Goal: Task Accomplishment & Management: Complete application form

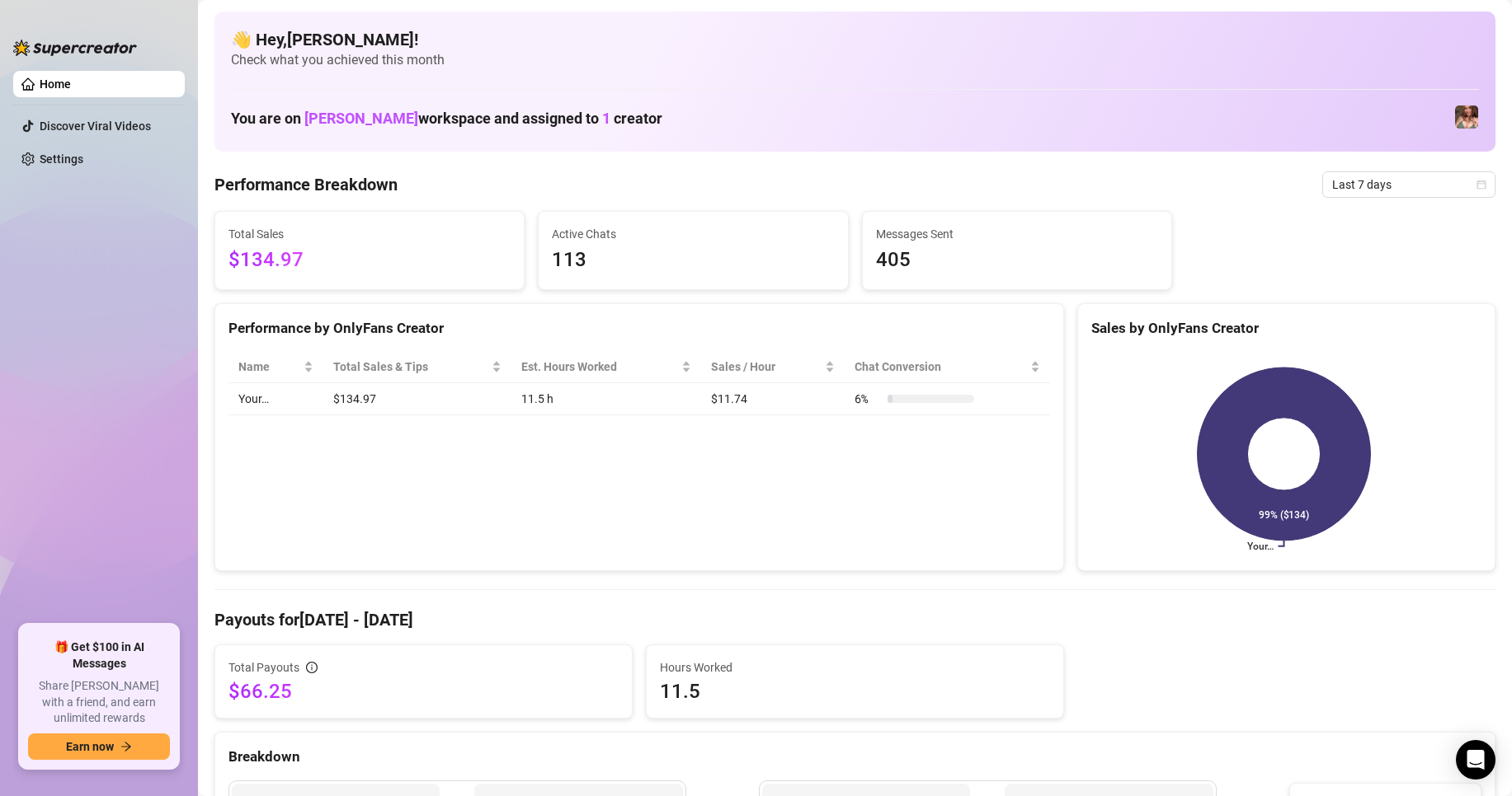
scroll to position [248, 0]
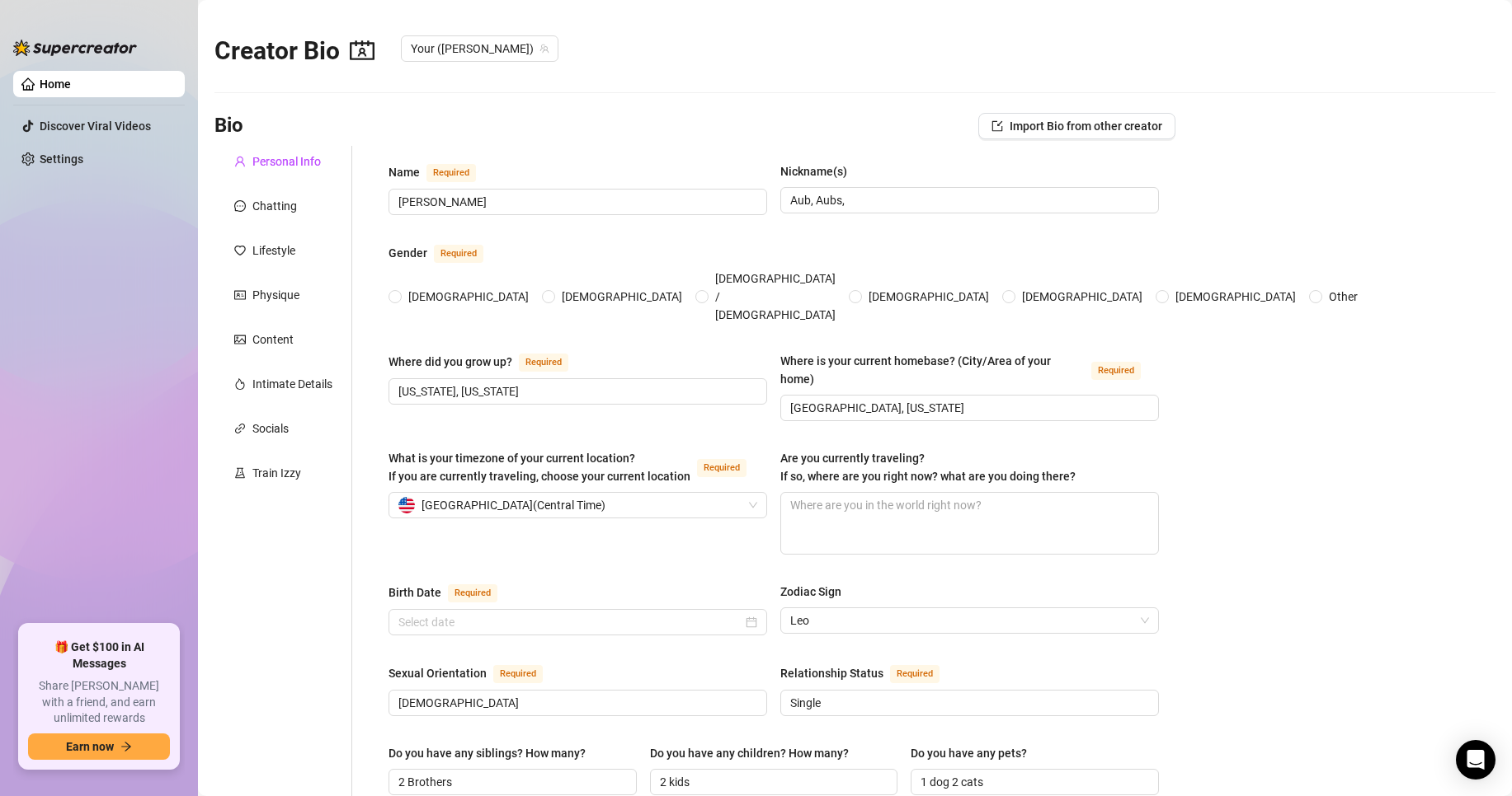
radio input "true"
type input "[DATE]"
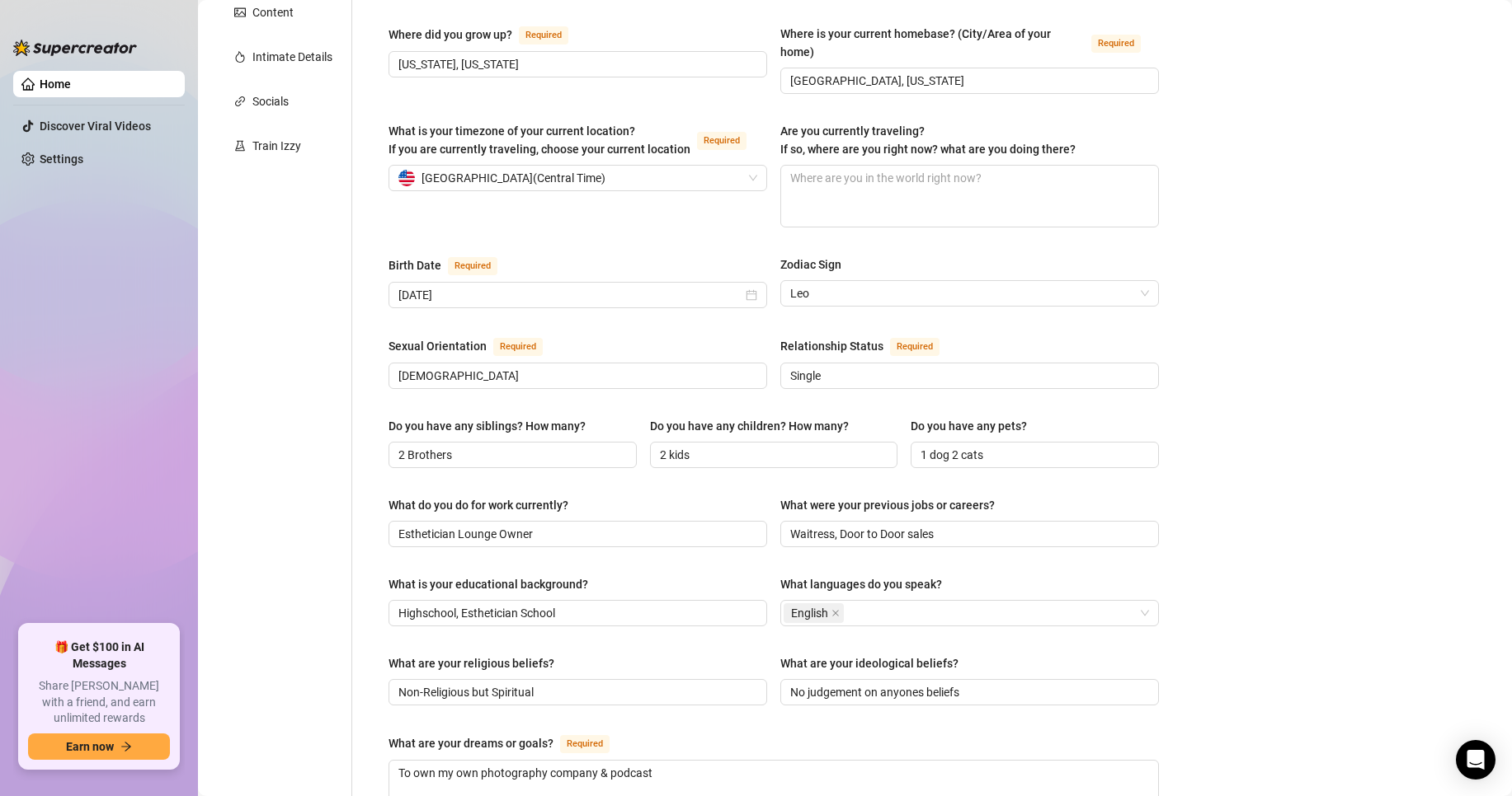
scroll to position [412, 0]
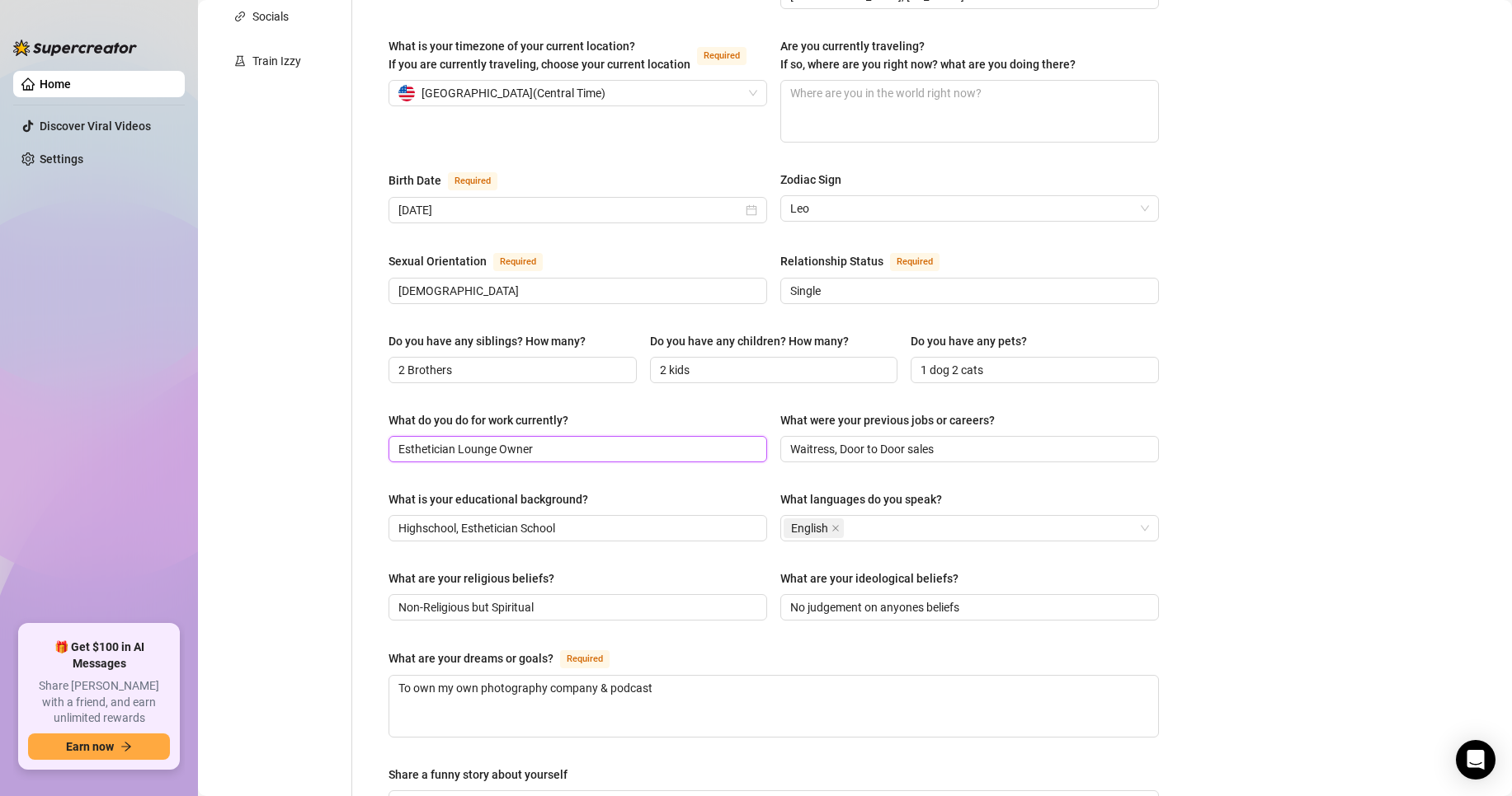
drag, startPoint x: 546, startPoint y: 418, endPoint x: 395, endPoint y: 421, distance: 151.0
click at [395, 436] on span "Esthetician Lounge Owner" at bounding box center [578, 449] width 378 height 26
click at [1305, 466] on main "Creator Bio Your ([PERSON_NAME]) Bio Import Bio from other creator Personal Inf…" at bounding box center [855, 433] width 1314 height 1690
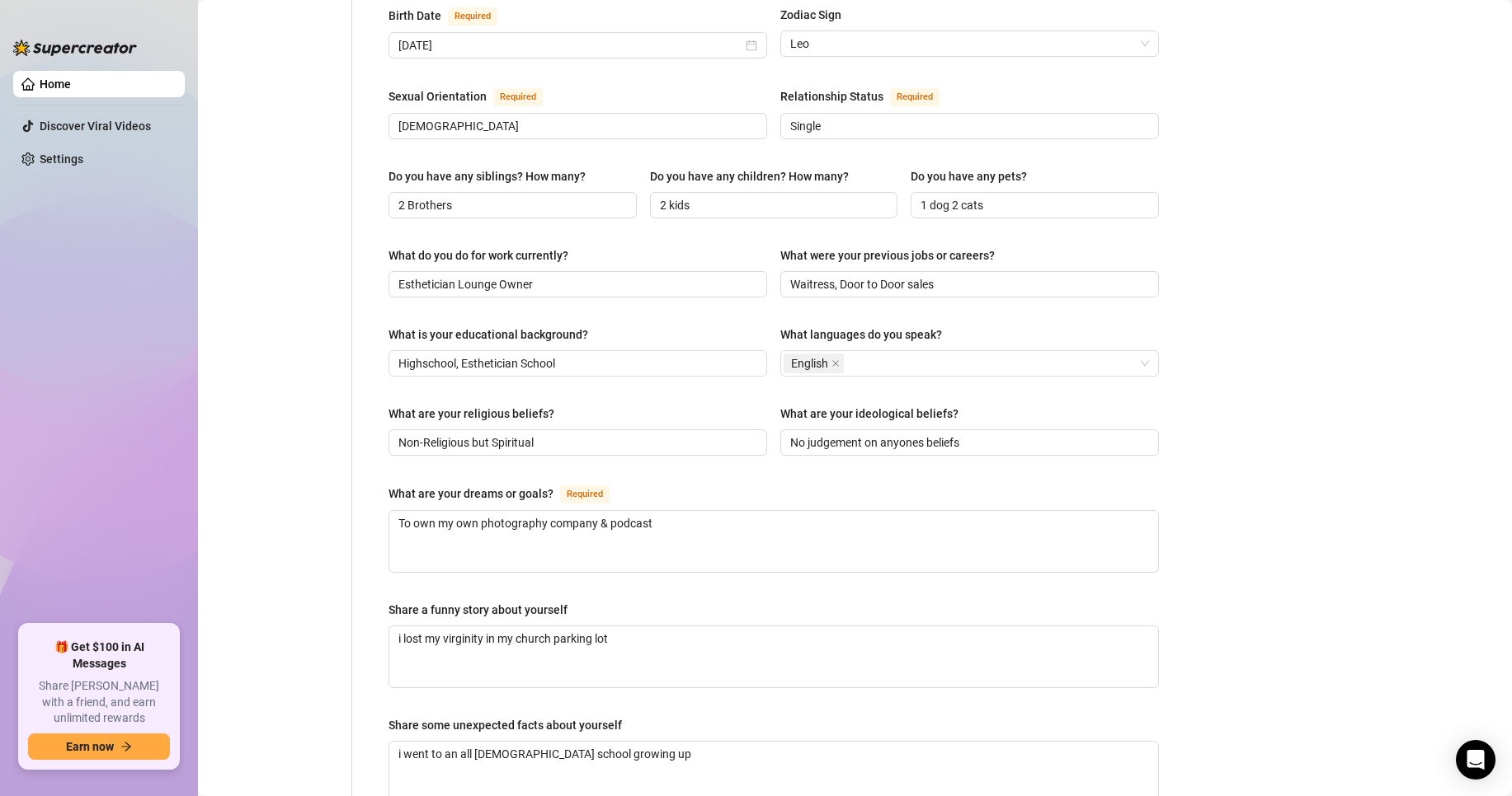
scroll to position [742, 0]
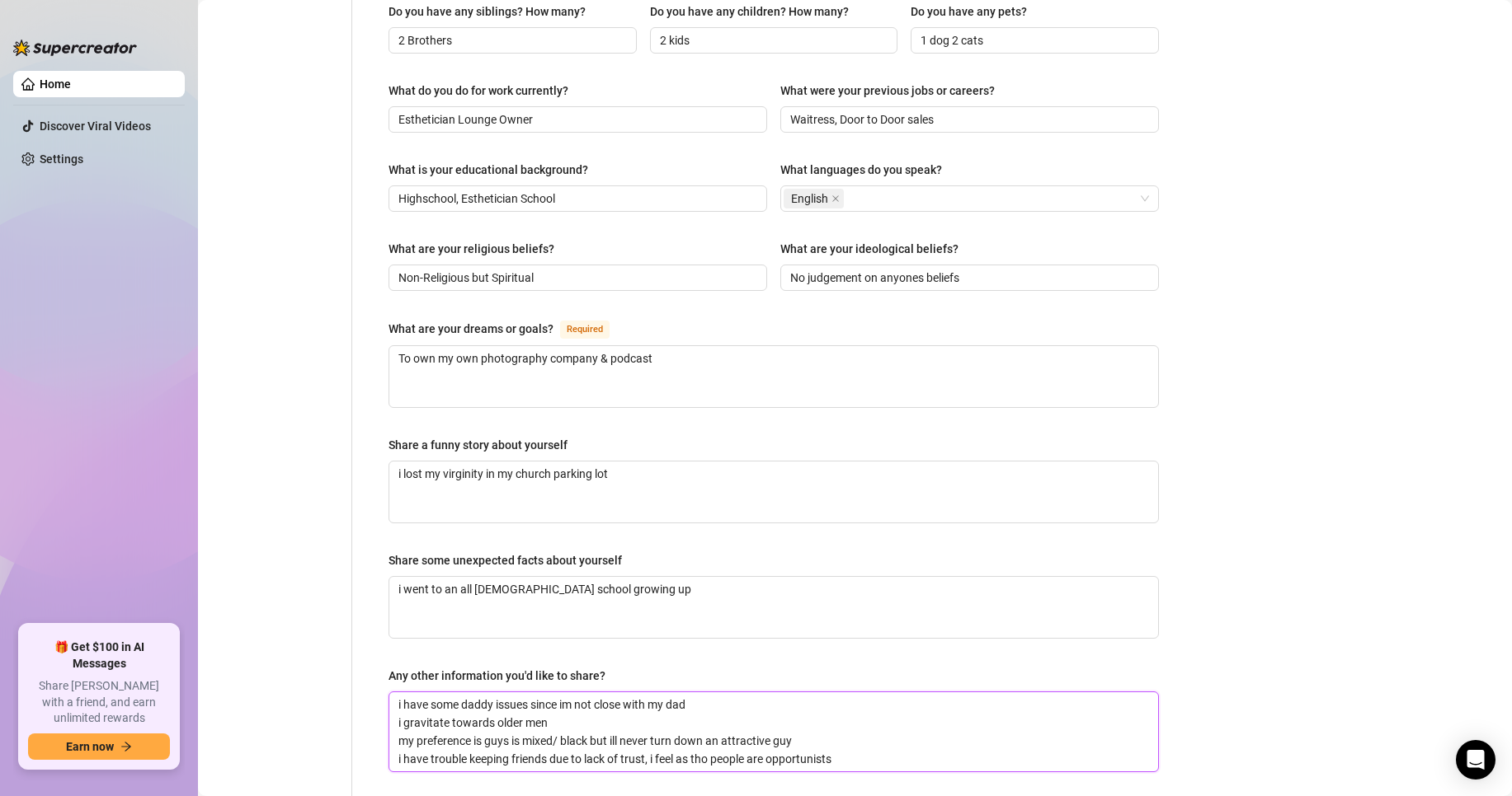
drag, startPoint x: 798, startPoint y: 703, endPoint x: 409, endPoint y: 702, distance: 389.0
click at [403, 706] on textarea "i have some daddy issues since im not close with my dad i gravitate towards old…" at bounding box center [773, 732] width 768 height 79
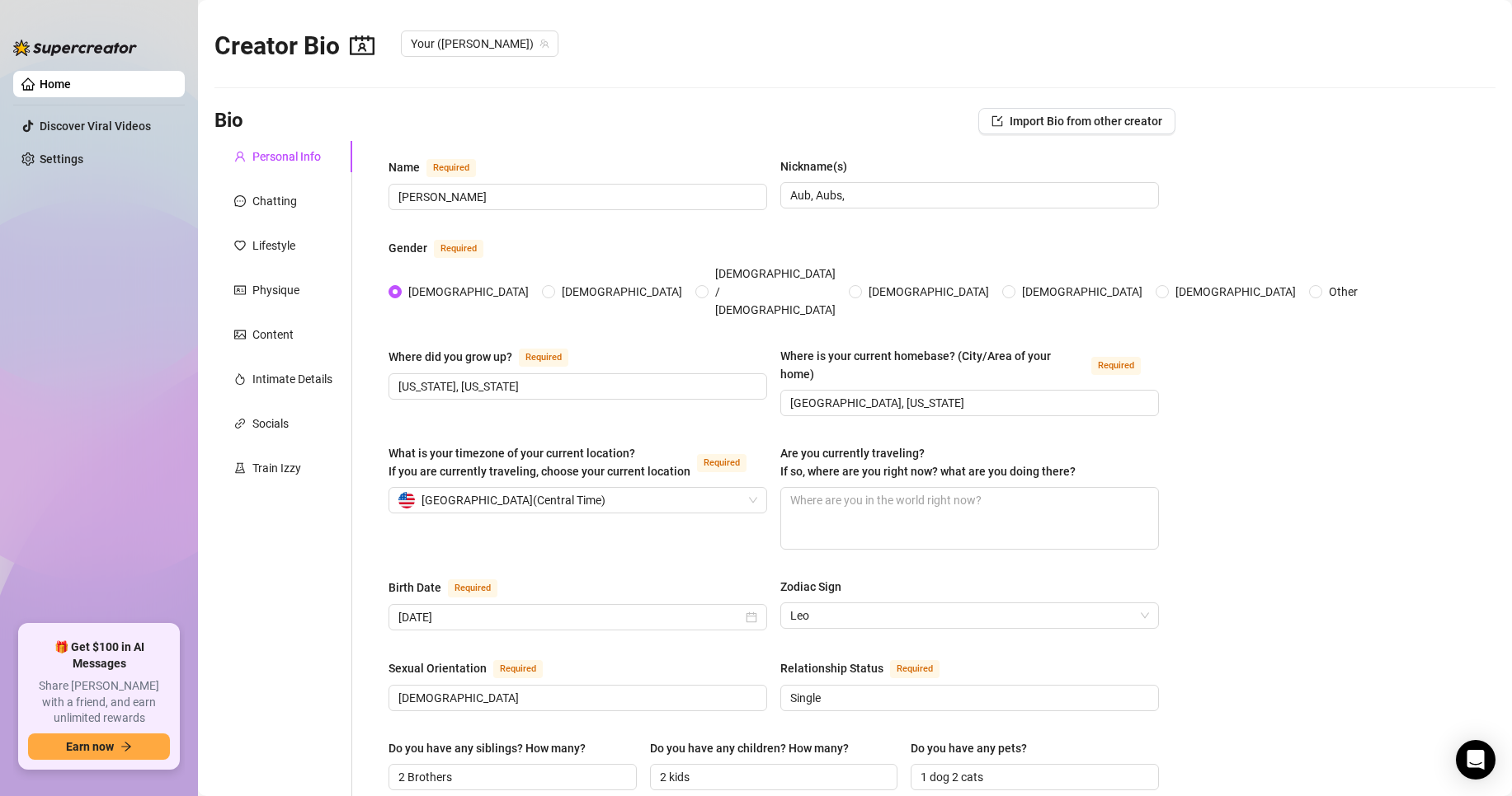
scroll to position [0, 0]
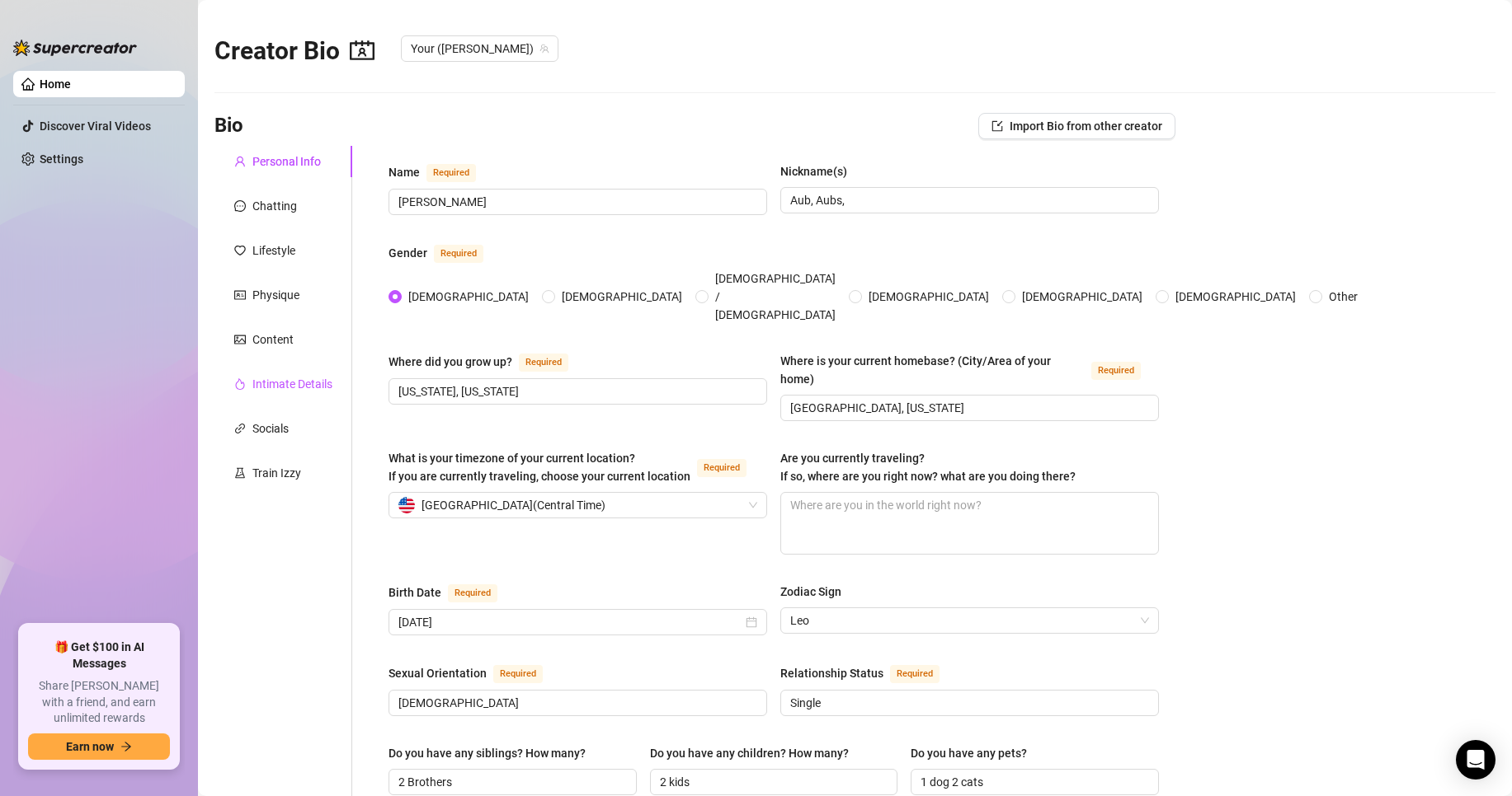
click at [312, 388] on div "Intimate Details" at bounding box center [292, 384] width 80 height 18
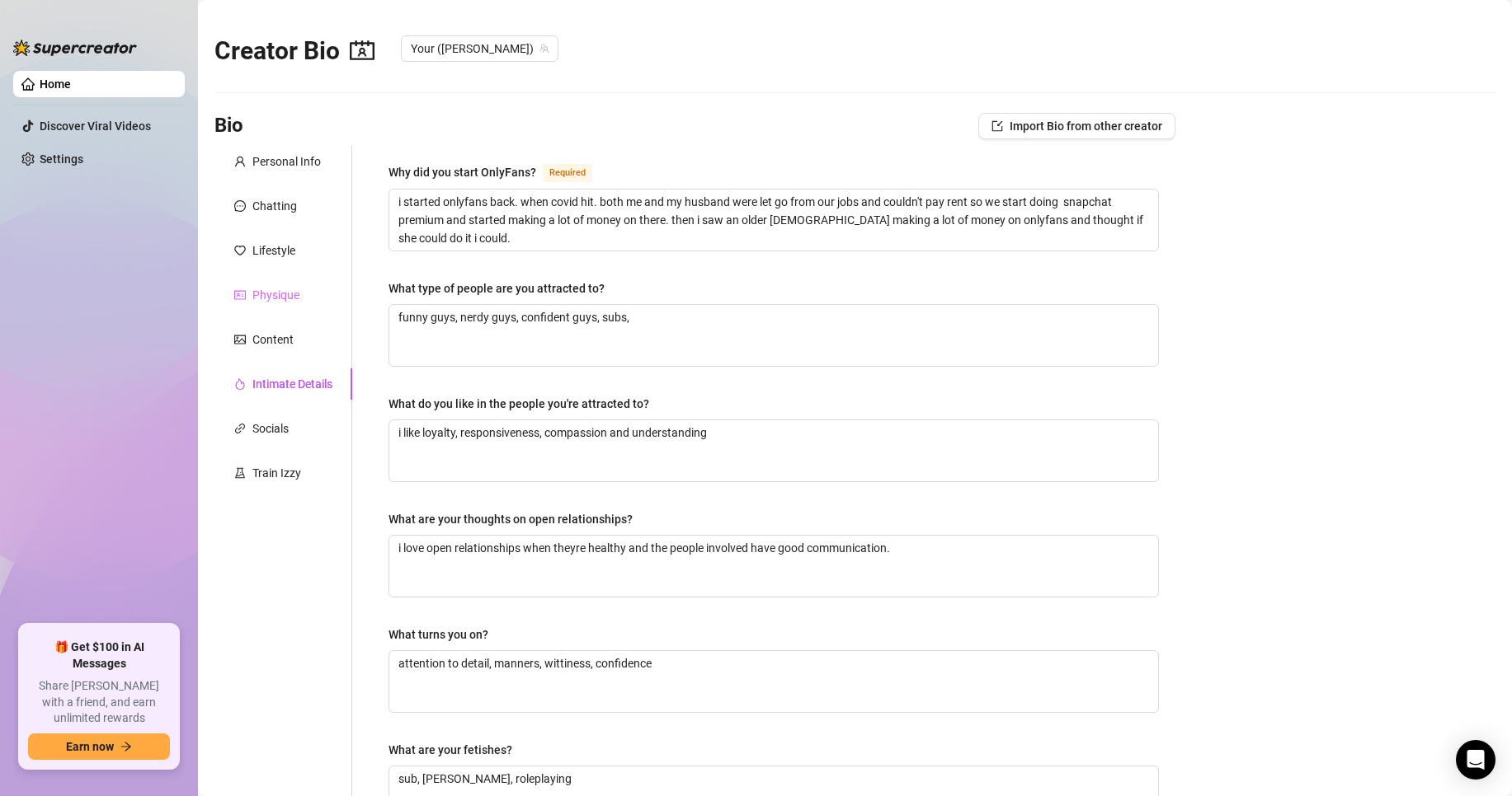
click at [302, 300] on div "Physique" at bounding box center [283, 295] width 138 height 31
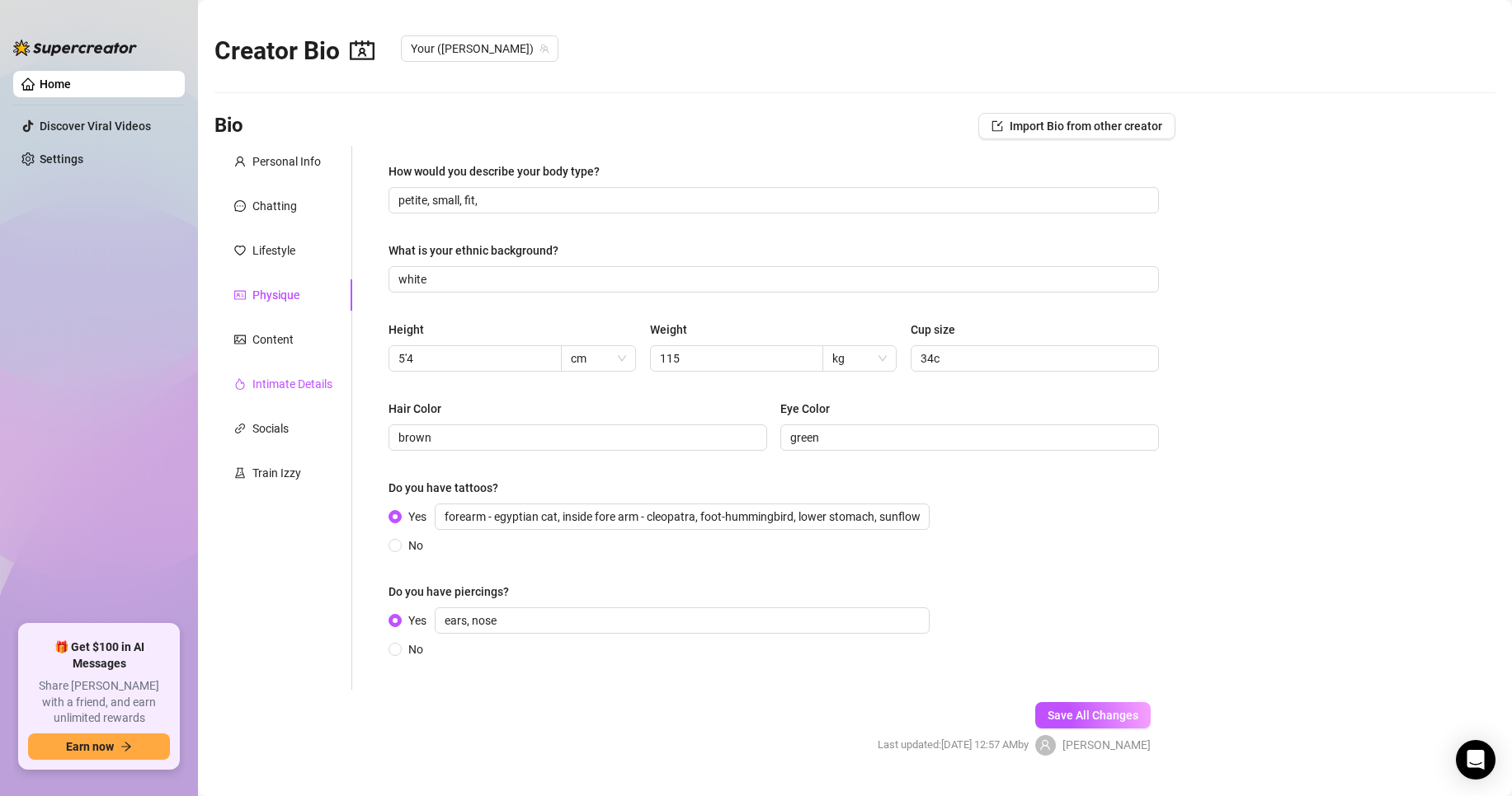
click at [297, 378] on div "Intimate Details" at bounding box center [292, 384] width 80 height 18
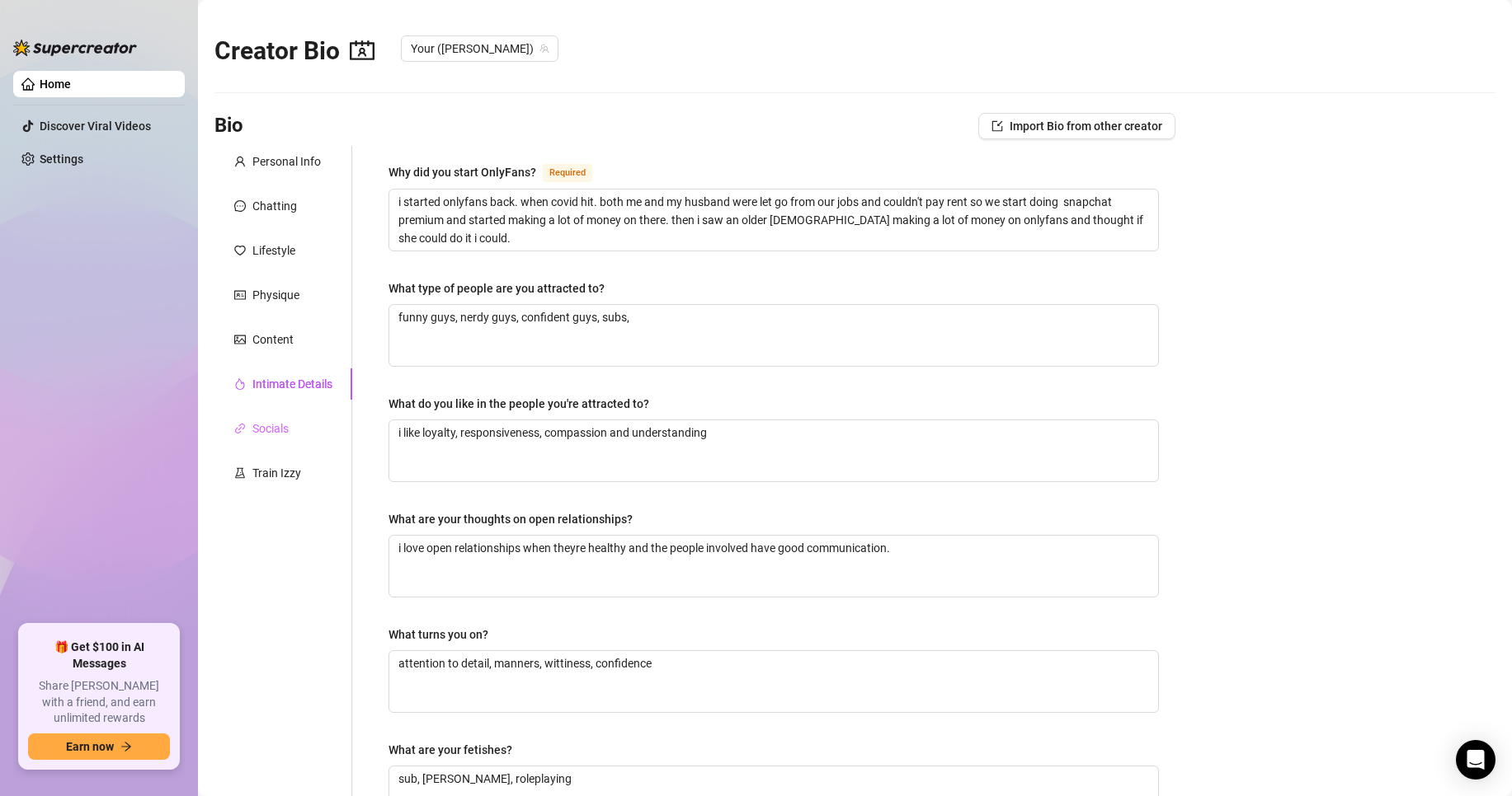
click at [303, 425] on div "Socials" at bounding box center [283, 429] width 138 height 31
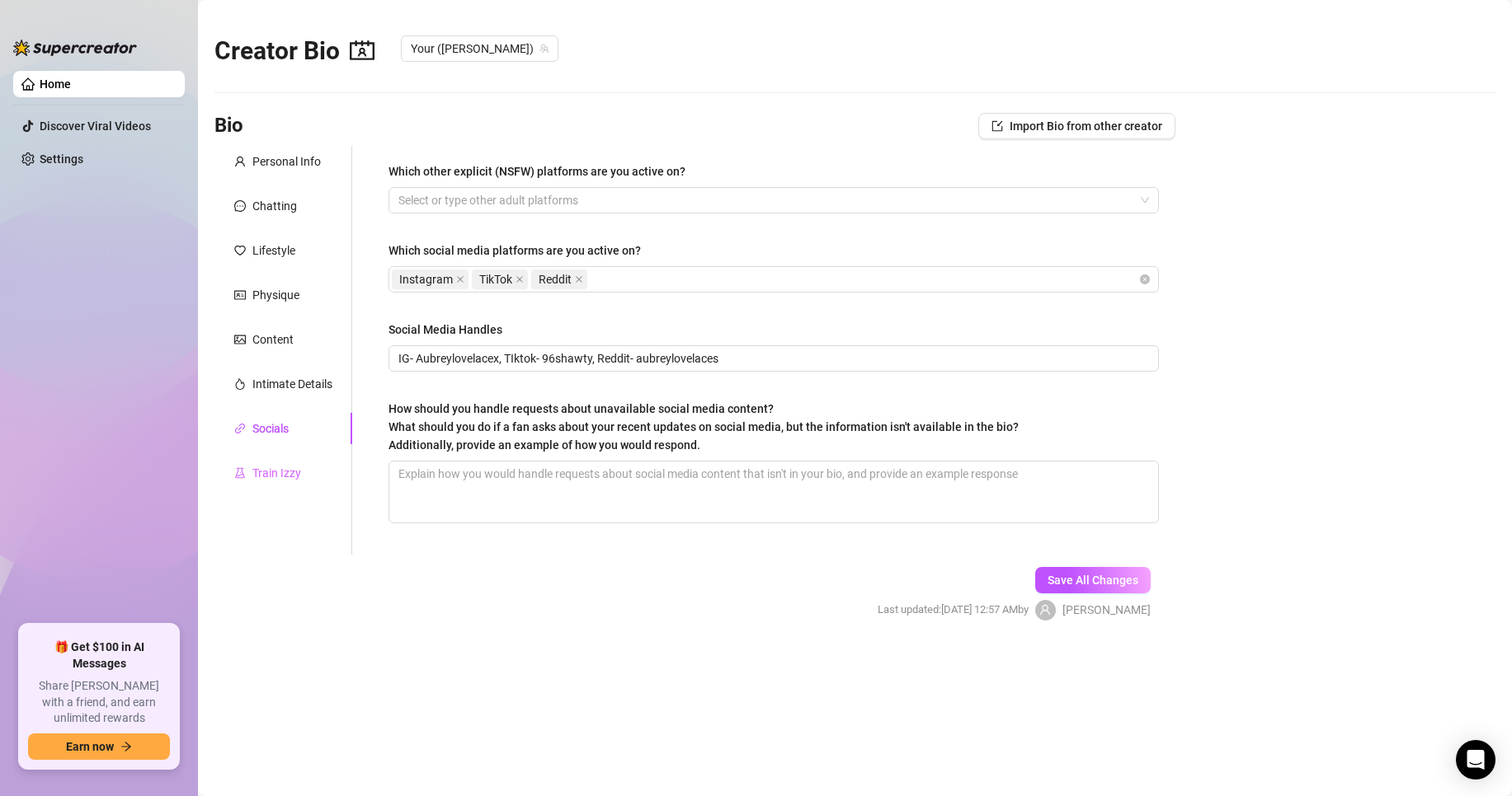
click at [269, 461] on div "Train Izzy" at bounding box center [283, 473] width 138 height 31
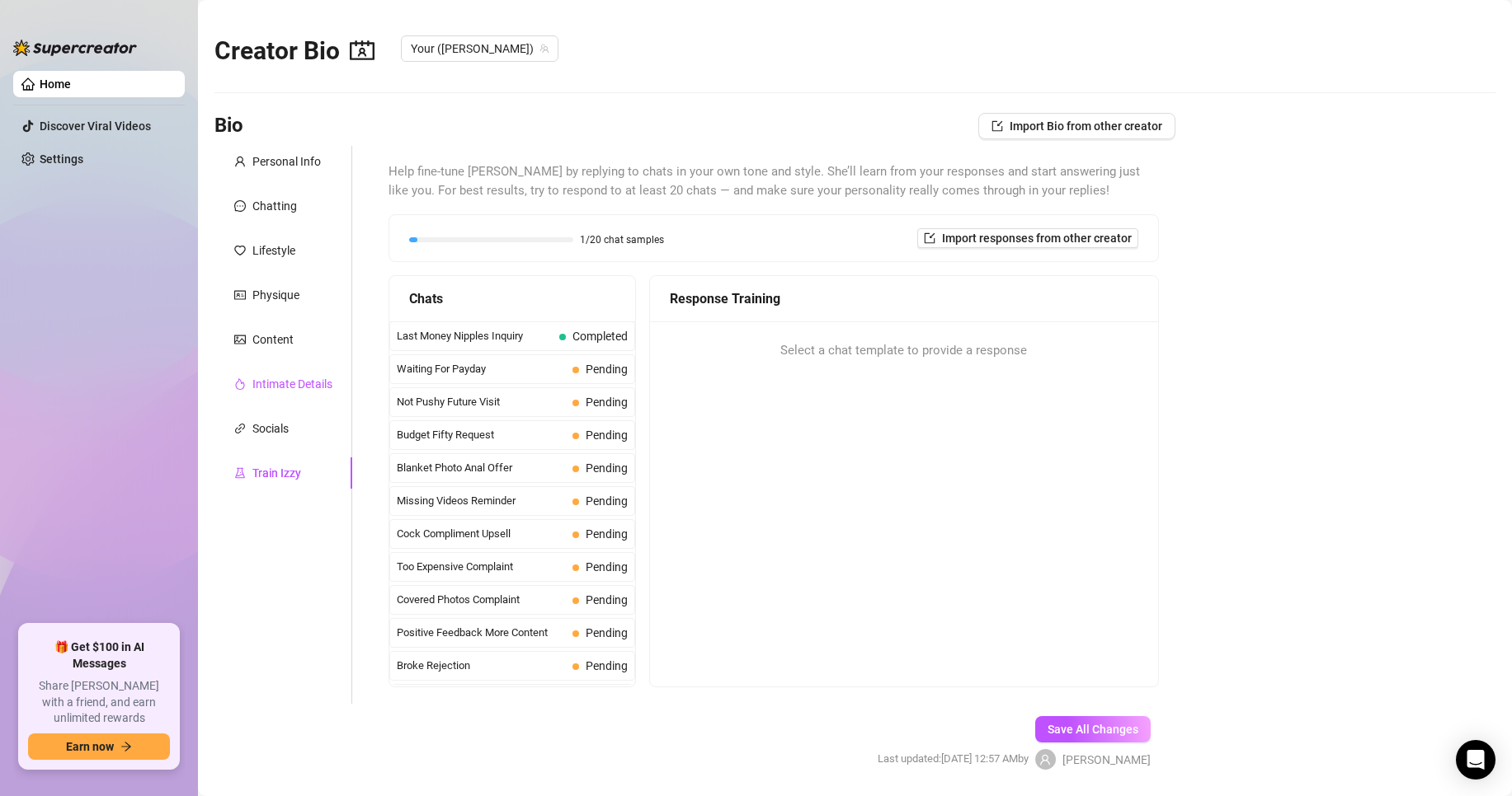
click at [271, 382] on div "Intimate Details" at bounding box center [292, 384] width 80 height 18
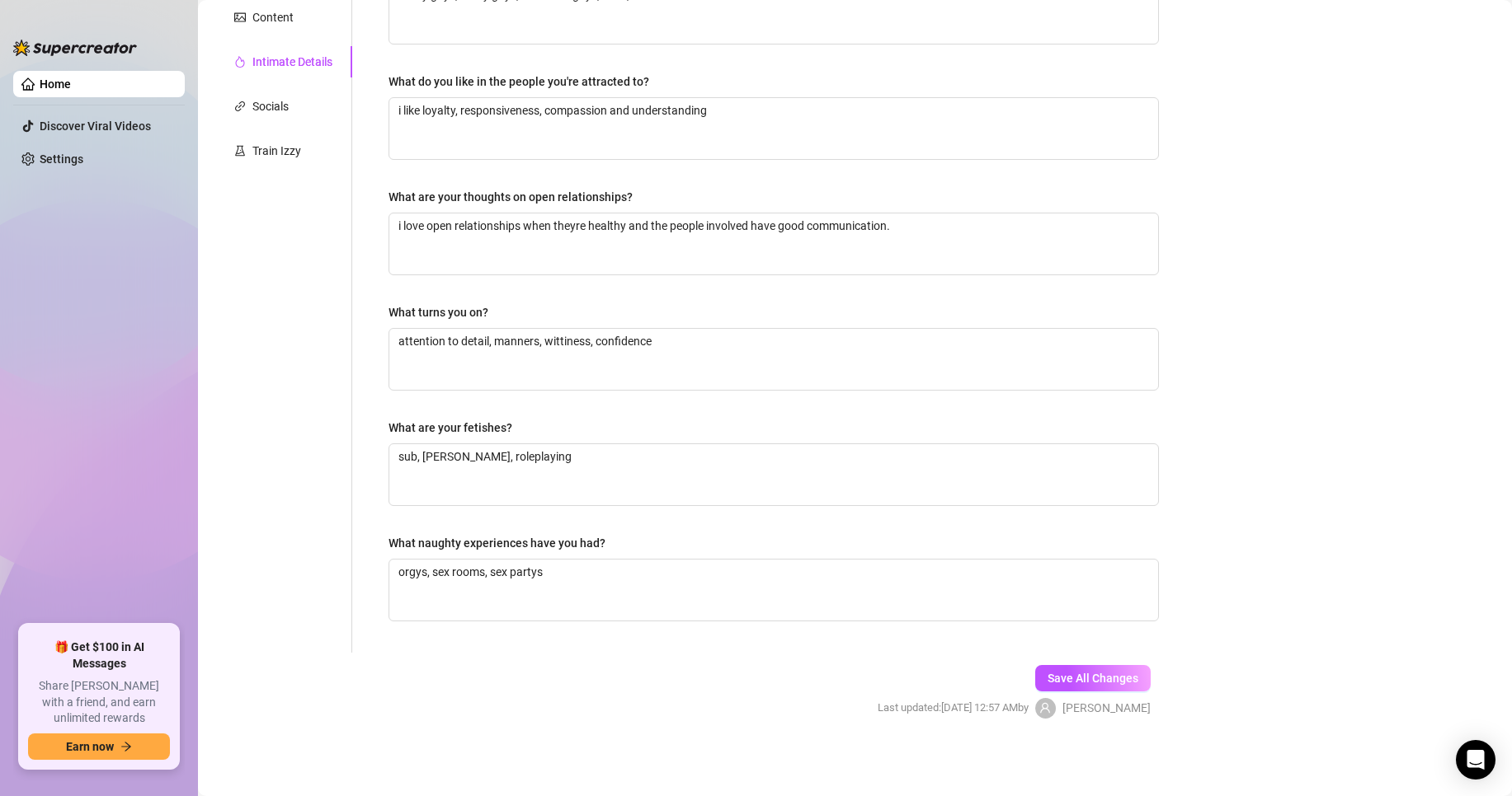
scroll to position [75, 0]
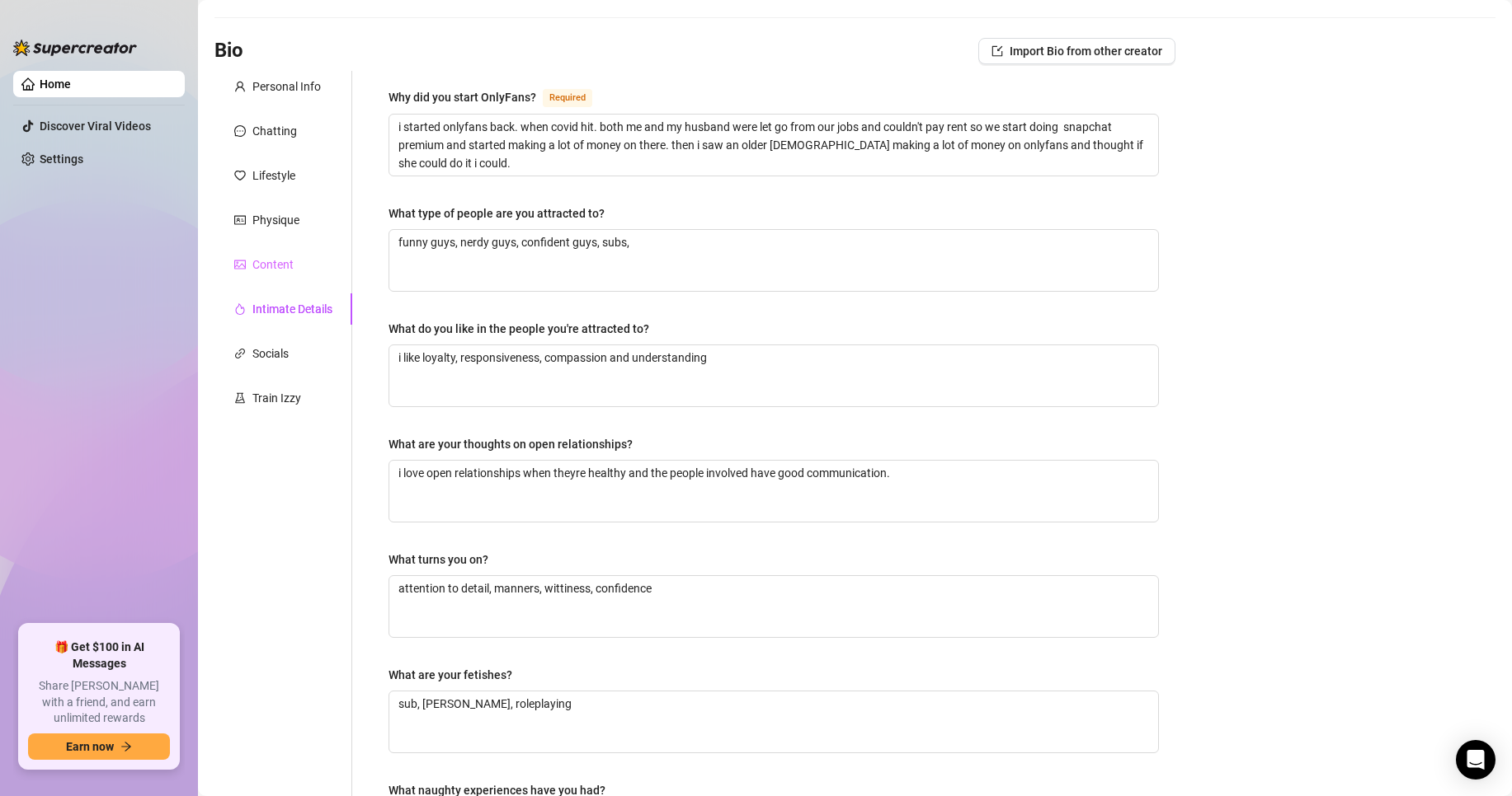
click at [287, 275] on div "Content" at bounding box center [283, 265] width 138 height 31
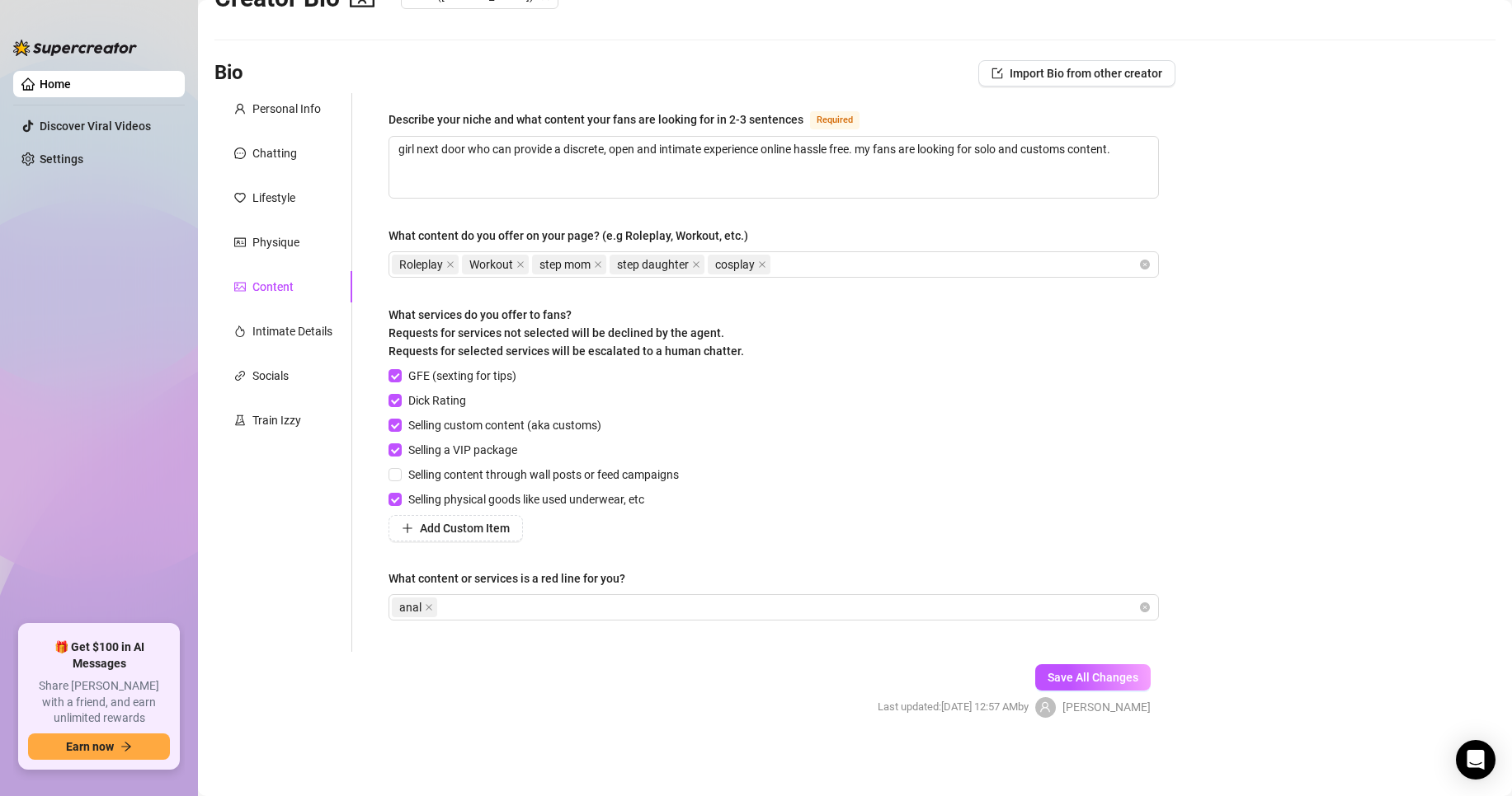
scroll to position [52, 0]
click at [262, 239] on div "Physique" at bounding box center [275, 244] width 47 height 18
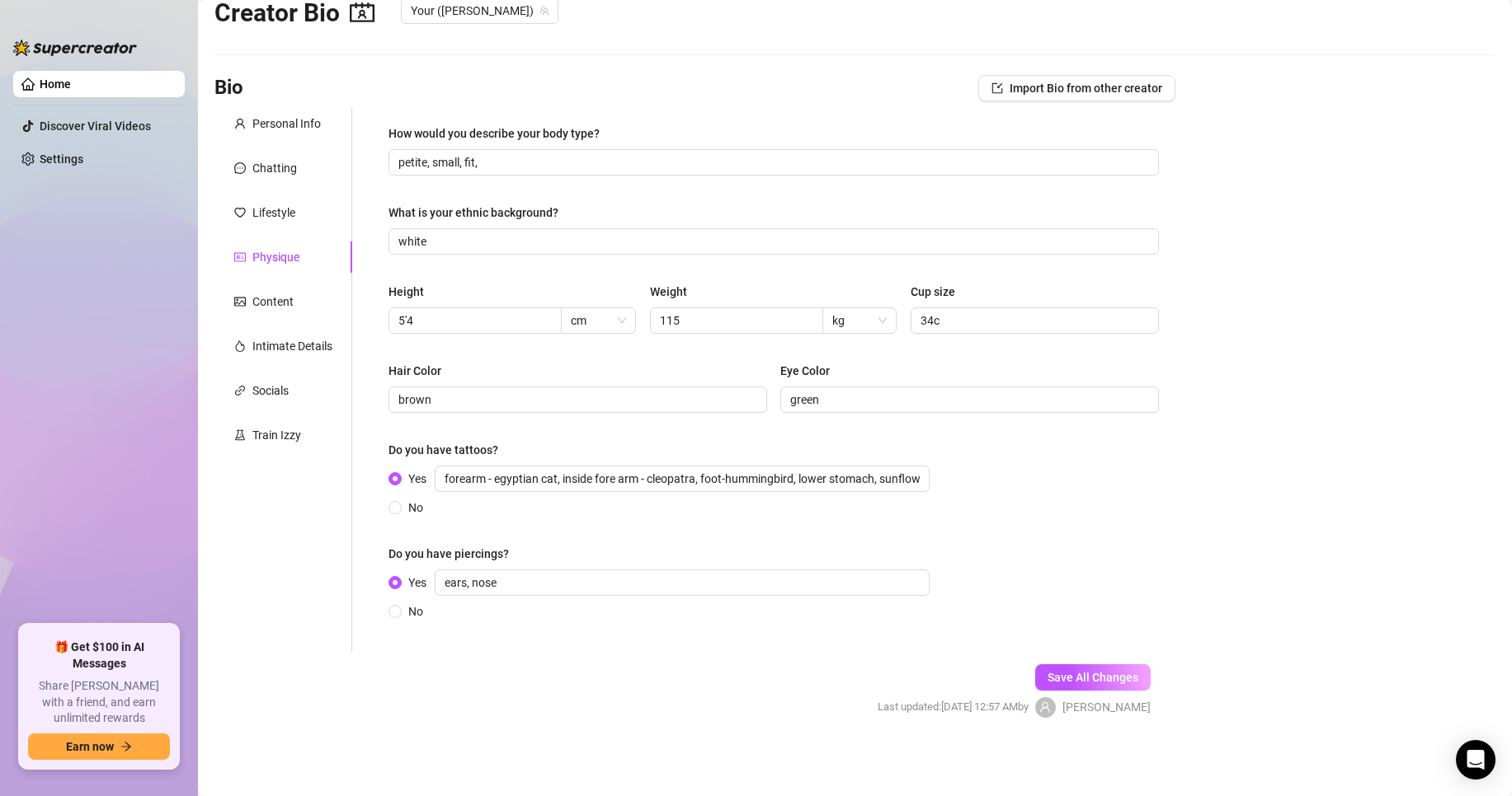
scroll to position [38, 0]
click at [283, 223] on div "Lifestyle" at bounding box center [283, 213] width 138 height 31
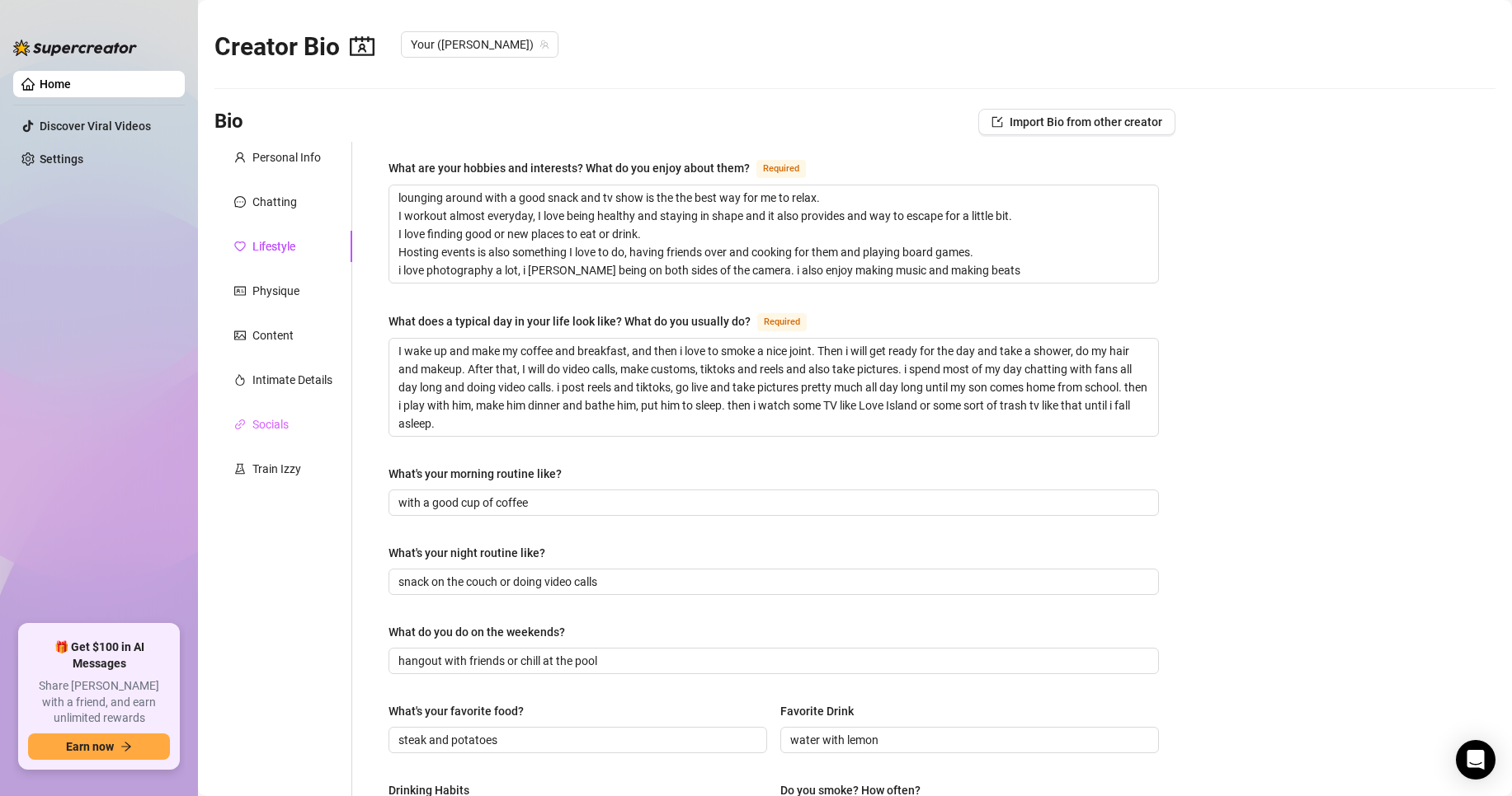
scroll to position [0, 0]
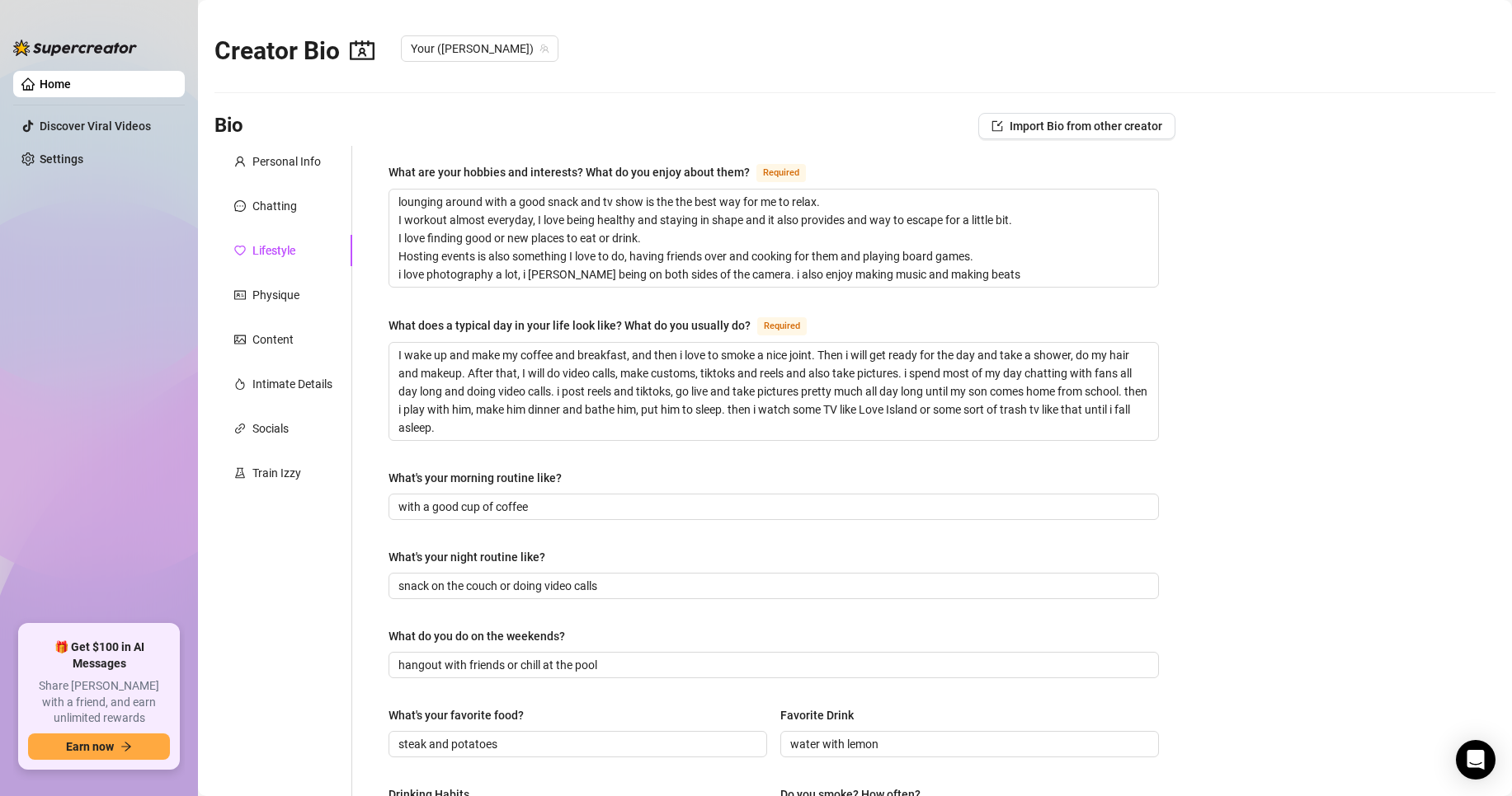
click at [275, 230] on div "Personal Info Chatting Lifestyle Physique Content Intimate Details Socials Trai…" at bounding box center [283, 702] width 138 height 1111
click at [278, 219] on div "Chatting" at bounding box center [283, 206] width 138 height 31
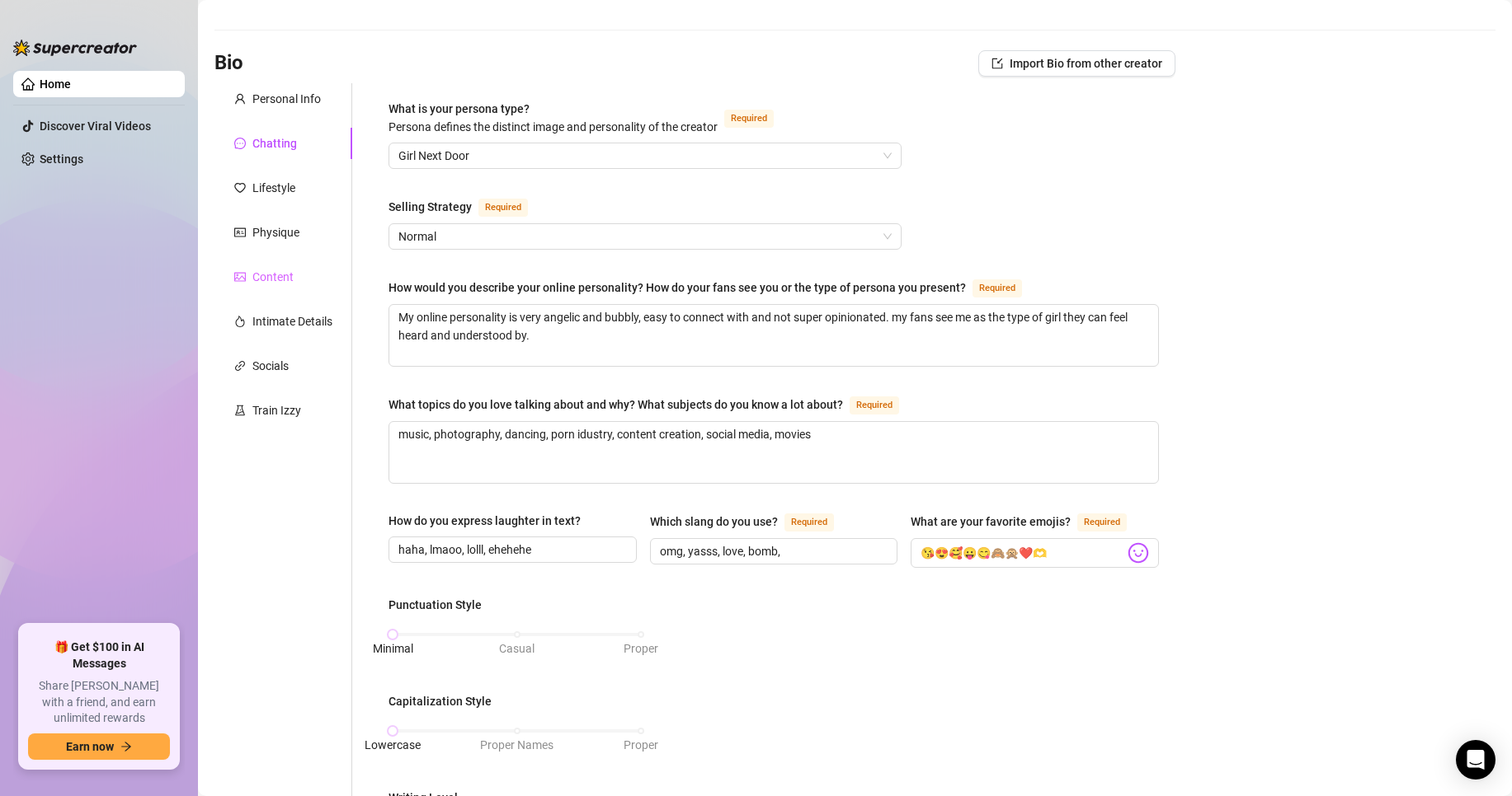
scroll to position [62, 0]
click at [285, 108] on div "Personal Info" at bounding box center [286, 100] width 69 height 18
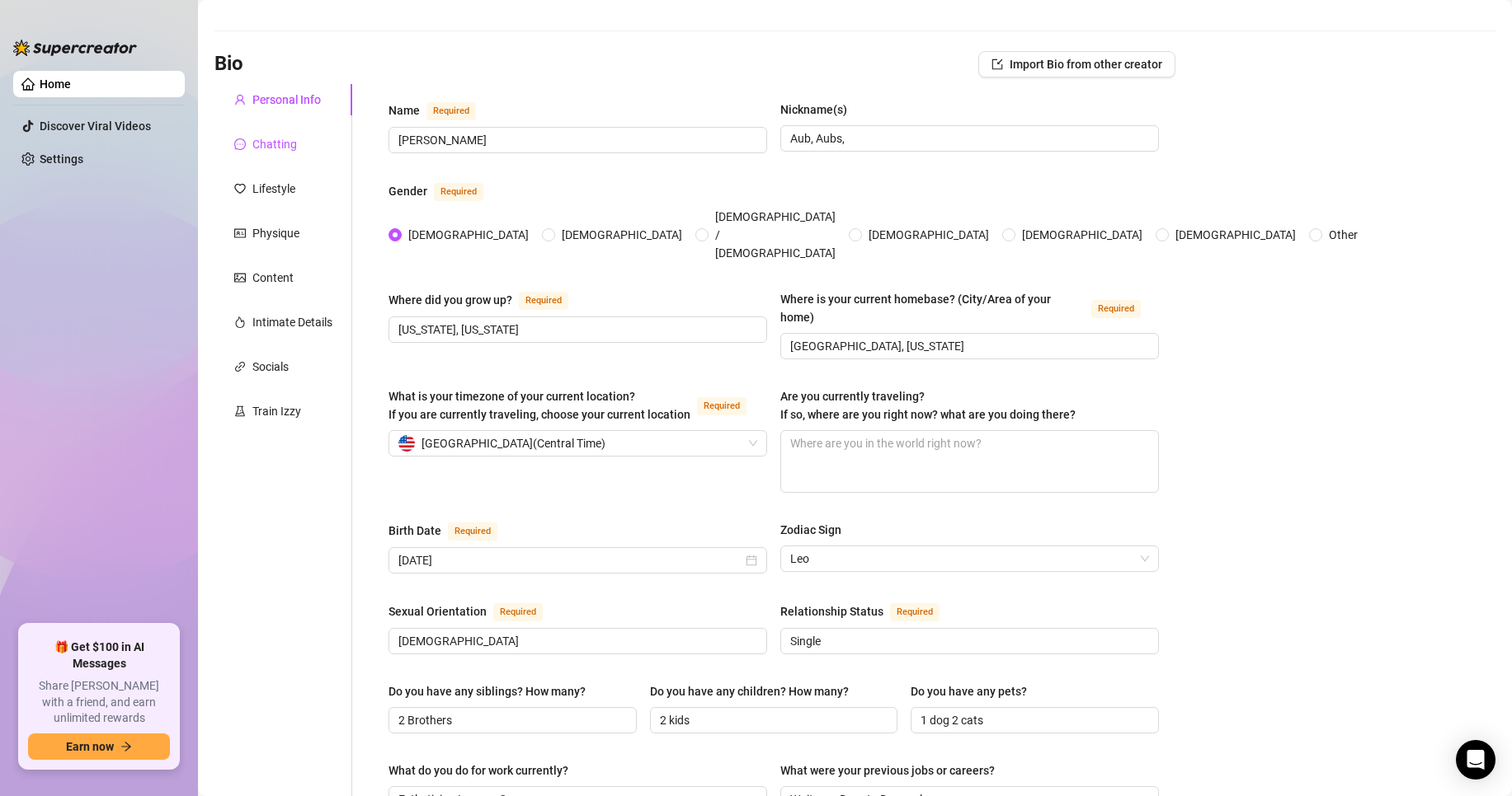
click at [278, 148] on div "Chatting" at bounding box center [274, 145] width 45 height 18
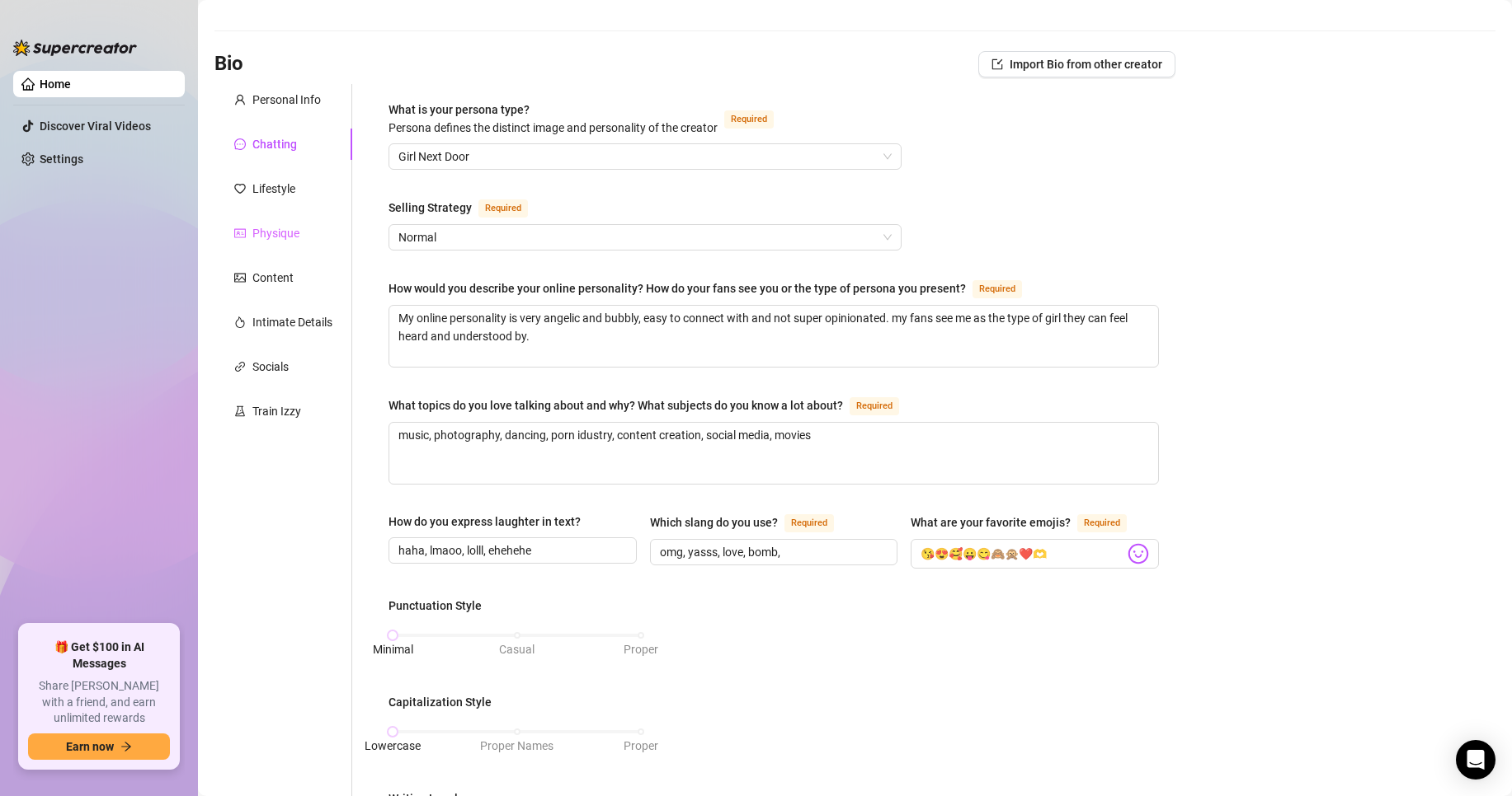
click at [279, 221] on div "Physique" at bounding box center [283, 234] width 138 height 31
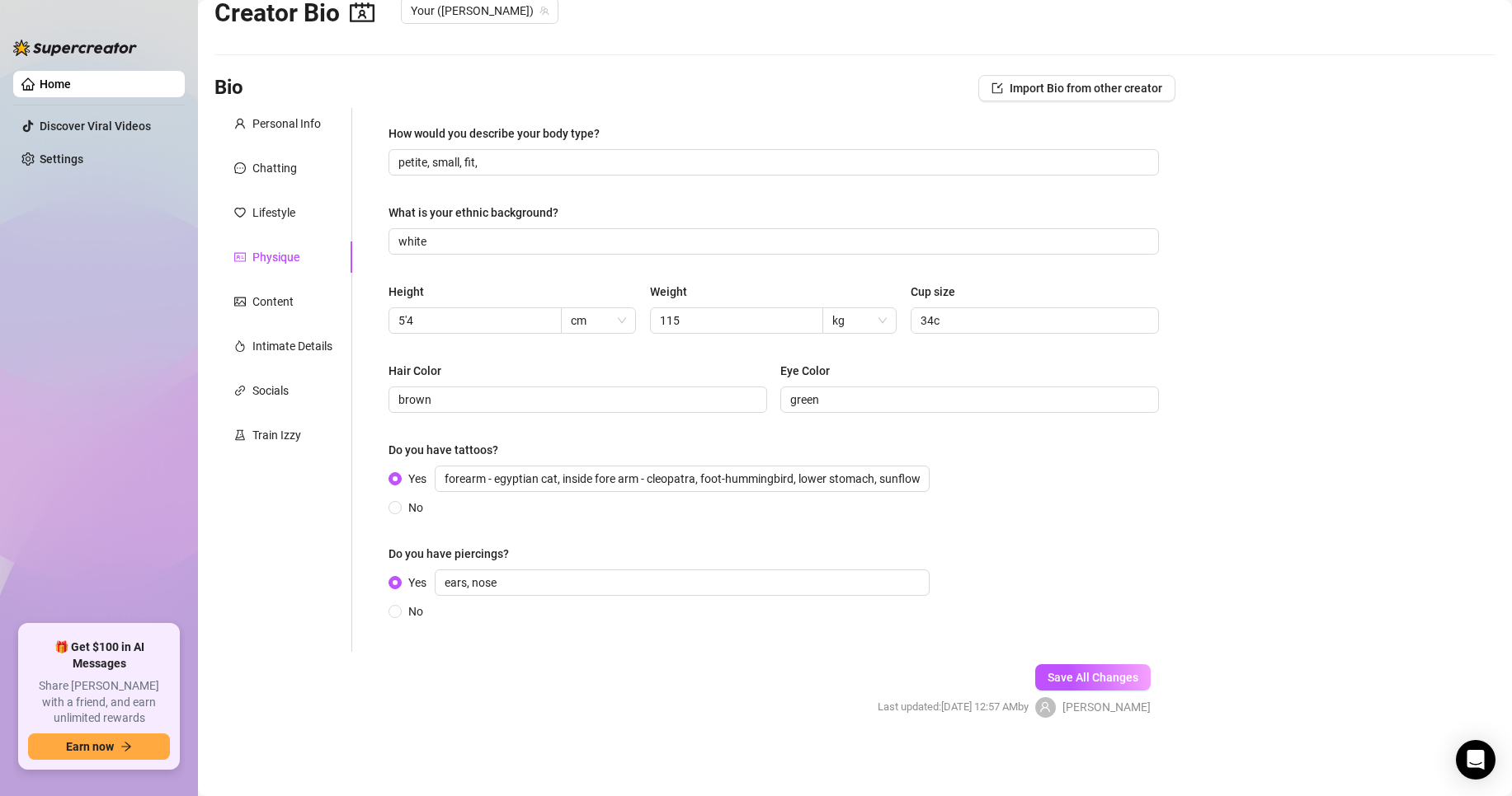
scroll to position [38, 0]
click at [290, 348] on div "Intimate Details" at bounding box center [292, 346] width 80 height 18
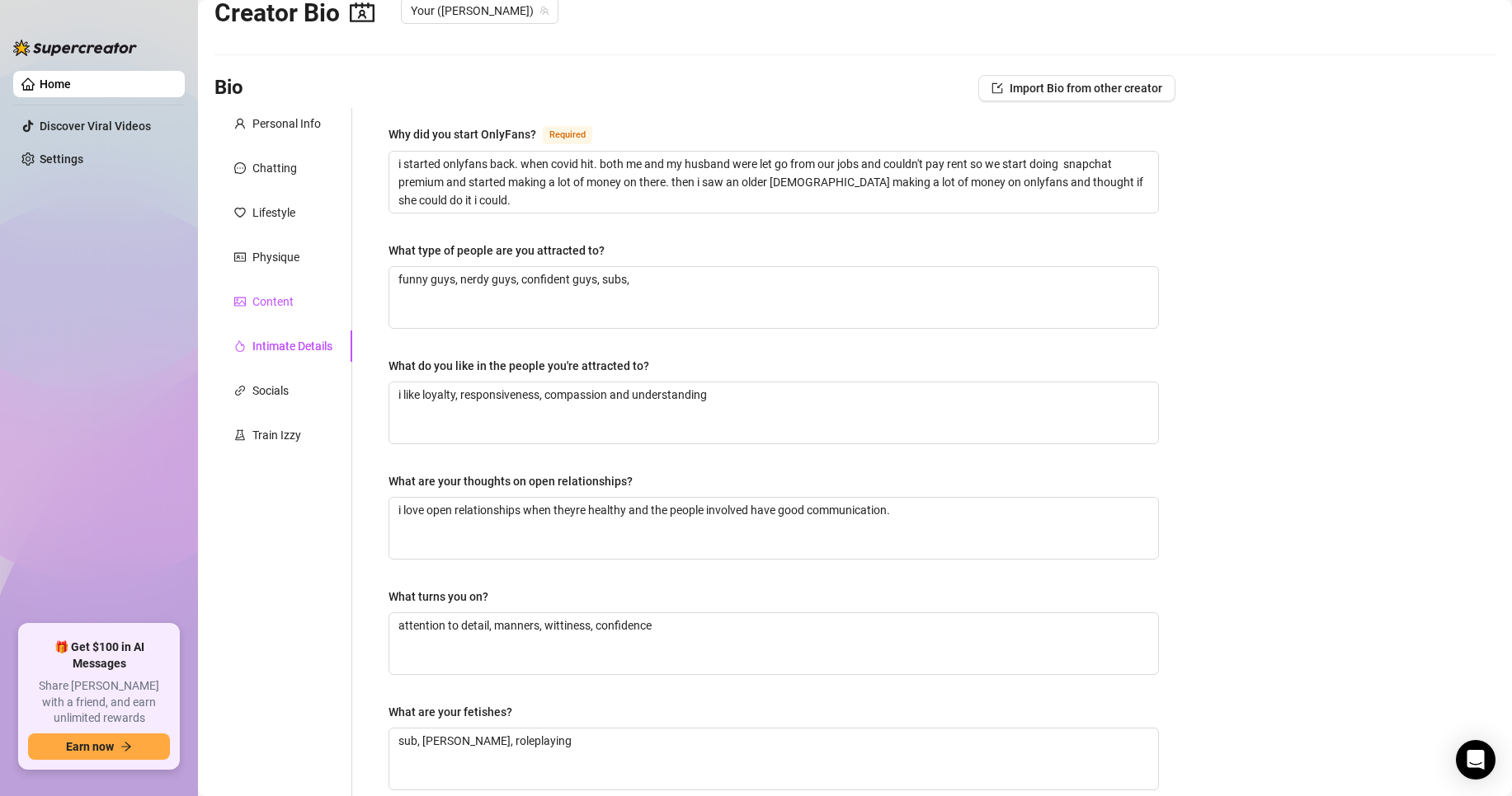
click at [281, 304] on div "Content" at bounding box center [273, 301] width 41 height 18
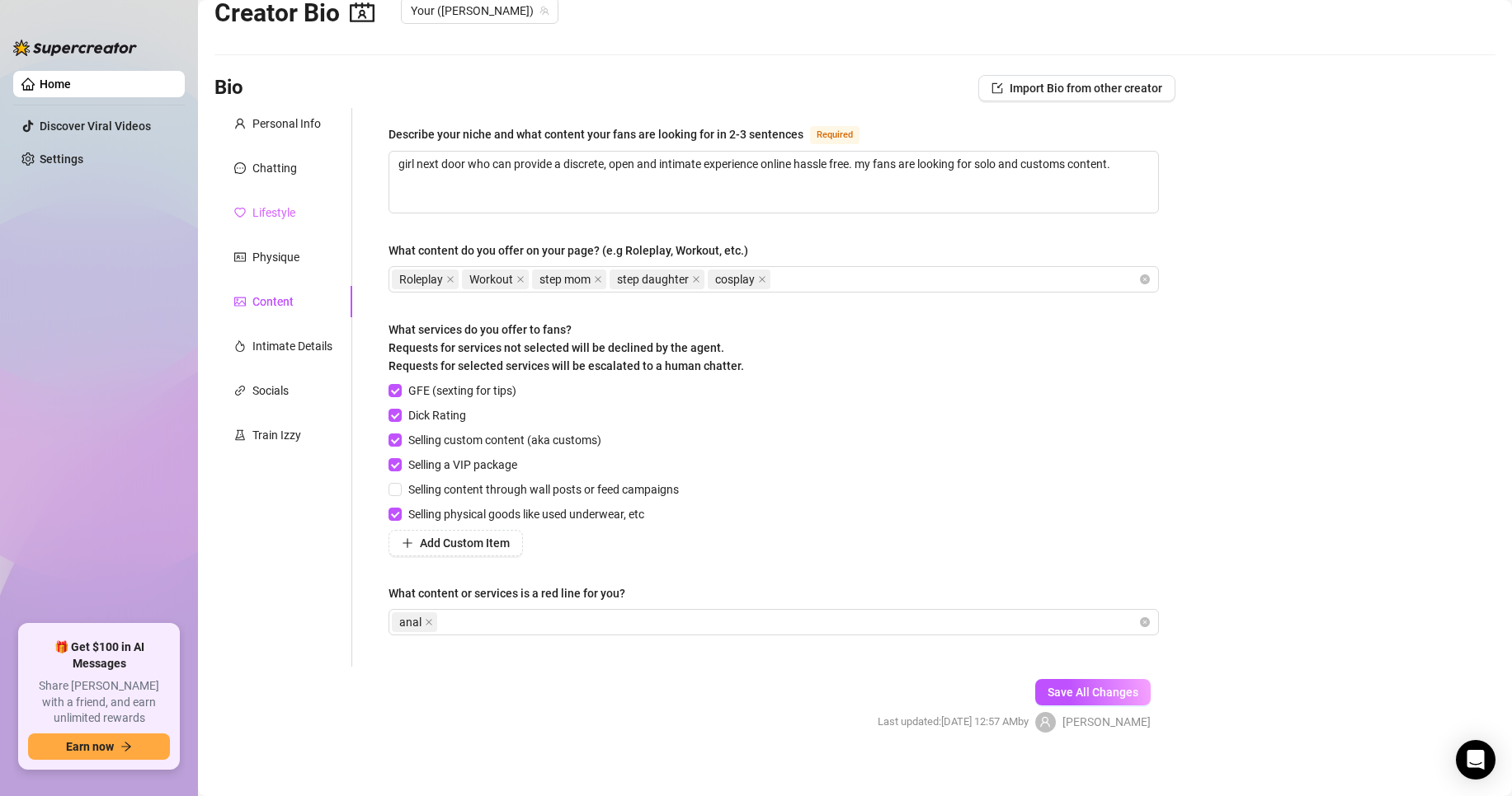
click at [297, 213] on div "Lifestyle" at bounding box center [283, 213] width 138 height 31
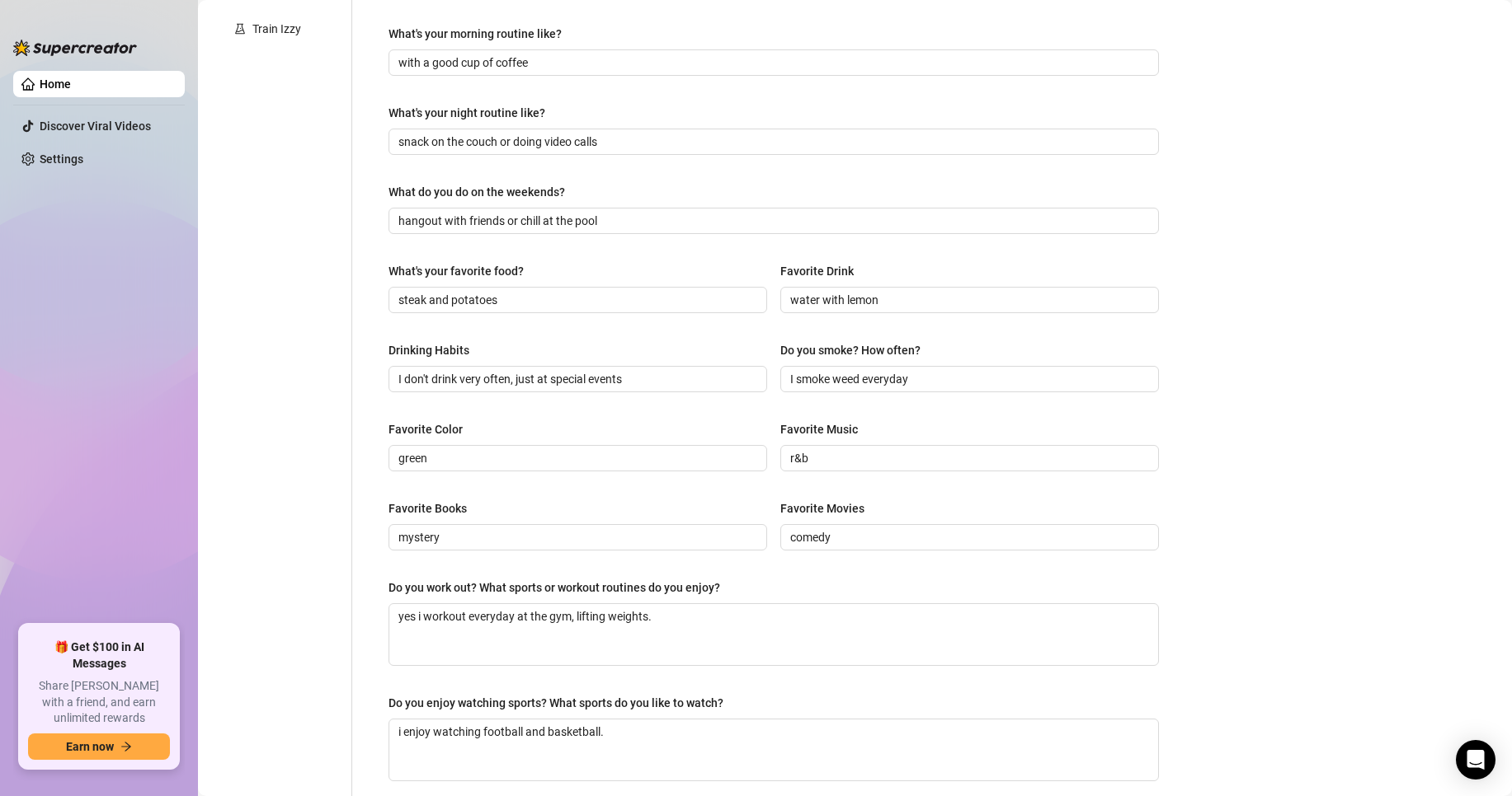
scroll to position [533, 0]
